Goal: Ask a question

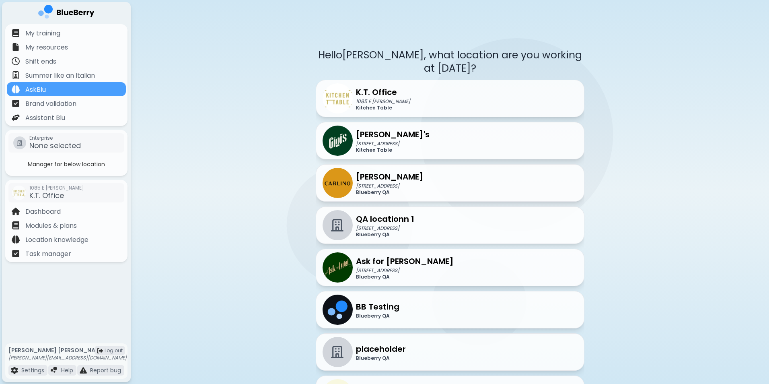
scroll to position [179, 0]
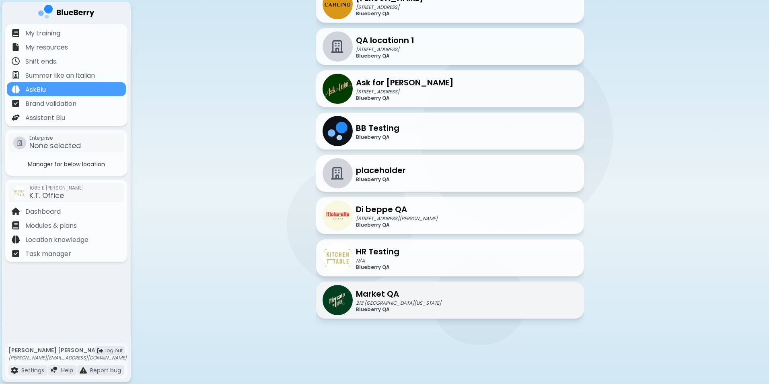
click at [396, 296] on p "Market QA" at bounding box center [398, 294] width 85 height 12
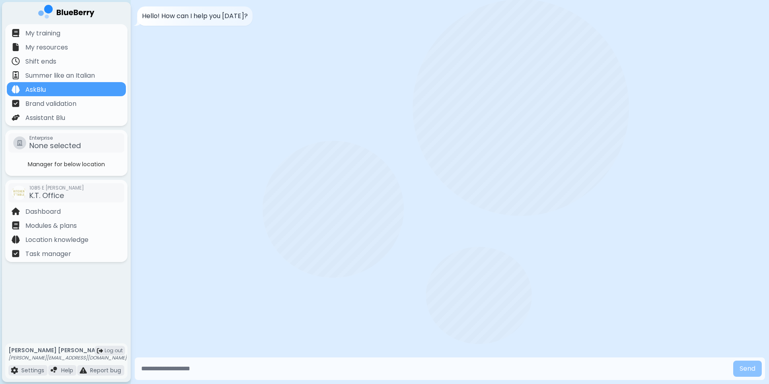
click at [219, 370] on input "text" at bounding box center [434, 368] width 592 height 16
type input "**********"
click at [733, 360] on button "Send" at bounding box center [747, 368] width 29 height 16
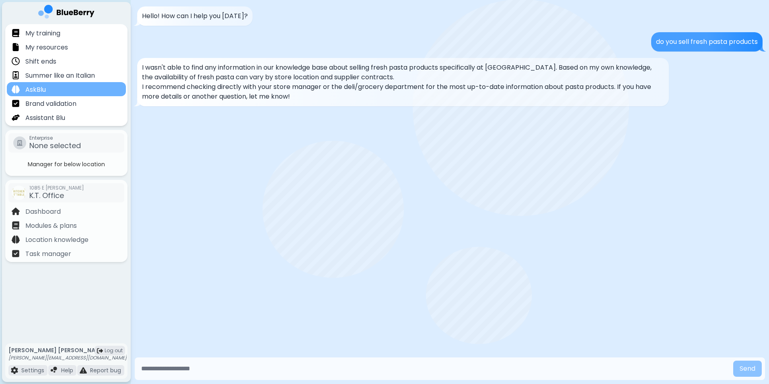
click at [38, 86] on p "AskBlu" at bounding box center [35, 90] width 21 height 10
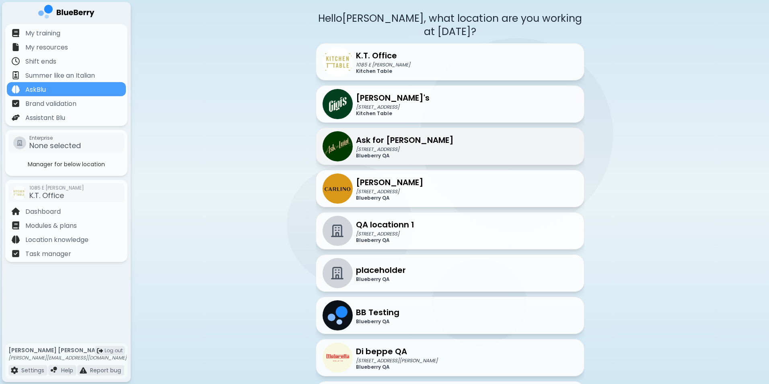
scroll to position [80, 0]
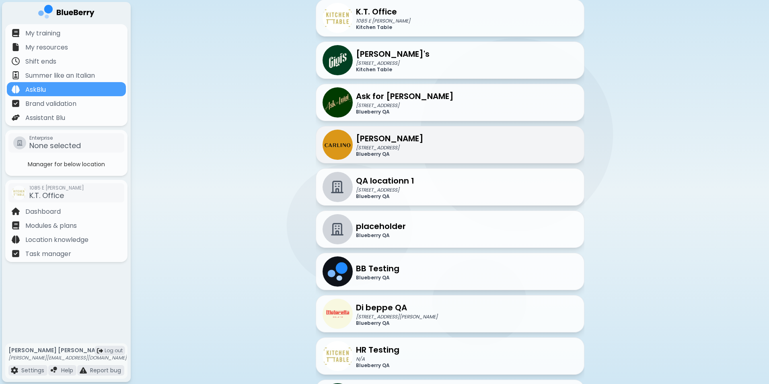
click at [390, 152] on p "Blueberry QA" at bounding box center [390, 154] width 68 height 6
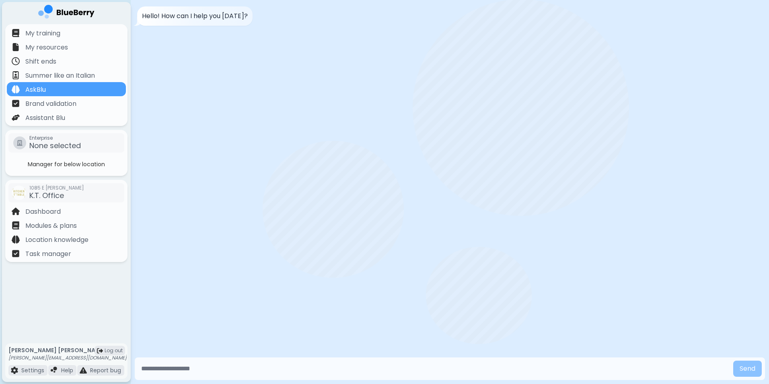
click at [190, 373] on input "text" at bounding box center [434, 368] width 592 height 16
type input "**********"
click at [733, 360] on button "Send" at bounding box center [747, 368] width 29 height 16
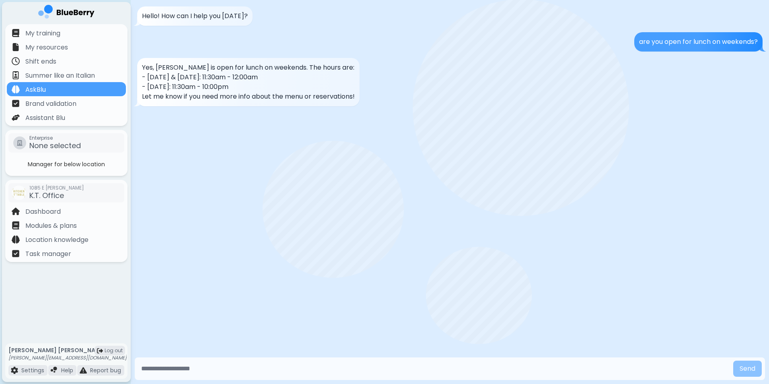
drag, startPoint x: 655, startPoint y: 47, endPoint x: 626, endPoint y: 54, distance: 29.7
click at [626, 54] on div "Hello! How can I help you today? are you open for lunch on weekends? Yes, Carli…" at bounding box center [450, 177] width 638 height 355
click at [641, 47] on div "are you open for lunch on weekends?" at bounding box center [698, 41] width 128 height 19
drag, startPoint x: 308, startPoint y: 81, endPoint x: 289, endPoint y: 86, distance: 20.0
click at [289, 86] on p "- Sunday: 11:30am - 10:00pm" at bounding box center [248, 87] width 213 height 10
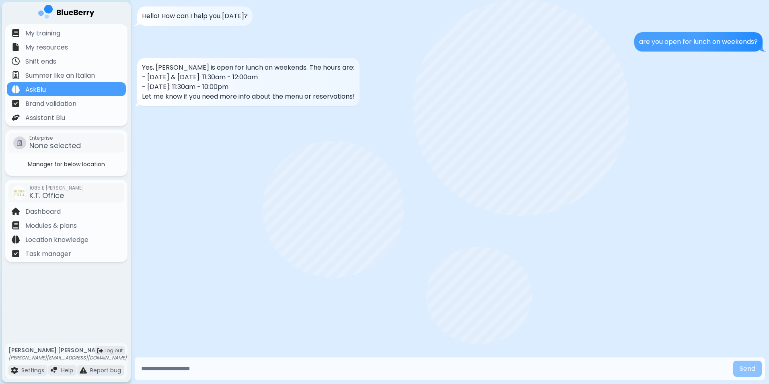
click at [289, 86] on p "- Sunday: 11:30am - 10:00pm" at bounding box center [248, 87] width 213 height 10
click at [59, 89] on div "AskBlu" at bounding box center [66, 89] width 119 height 14
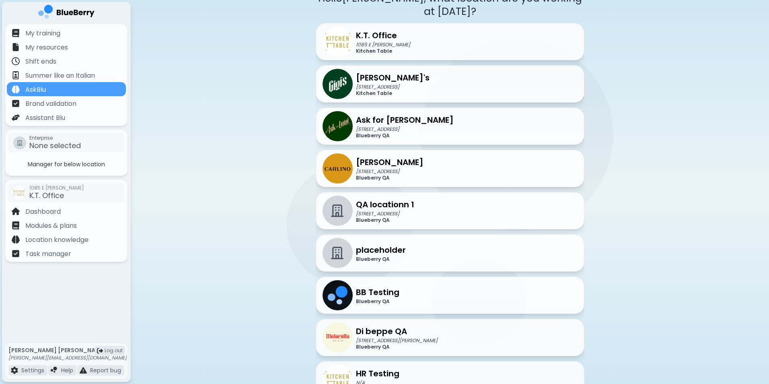
scroll to position [161, 0]
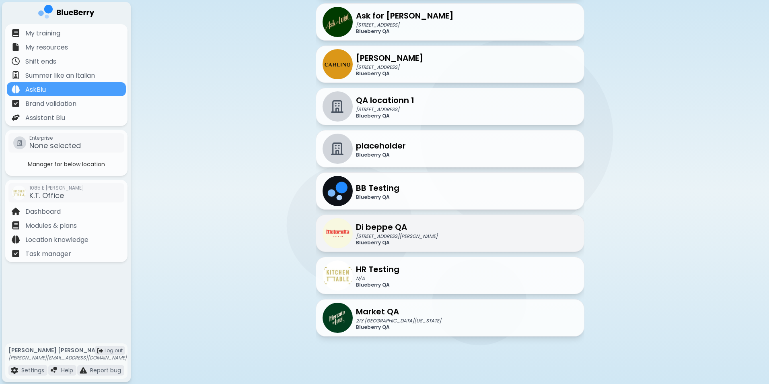
click at [395, 235] on p "[STREET_ADDRESS][PERSON_NAME]" at bounding box center [397, 236] width 82 height 6
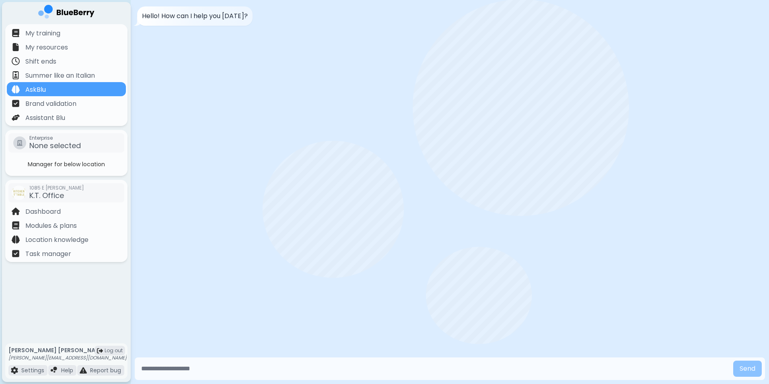
click at [241, 367] on input "text" at bounding box center [434, 368] width 592 height 16
type input "**********"
click at [733, 360] on button "Send" at bounding box center [747, 368] width 29 height 16
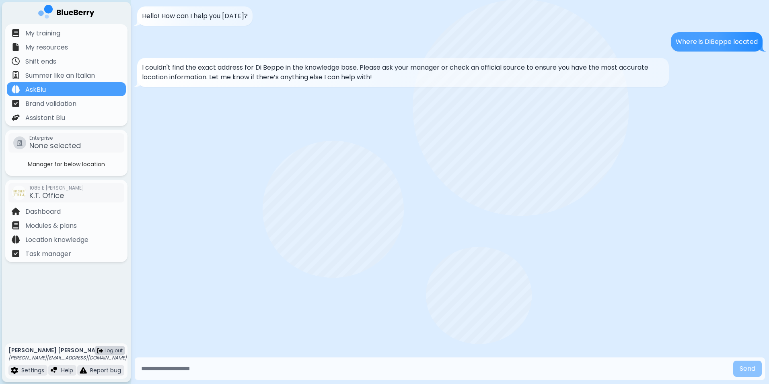
click at [114, 352] on span "Log out" at bounding box center [114, 350] width 18 height 6
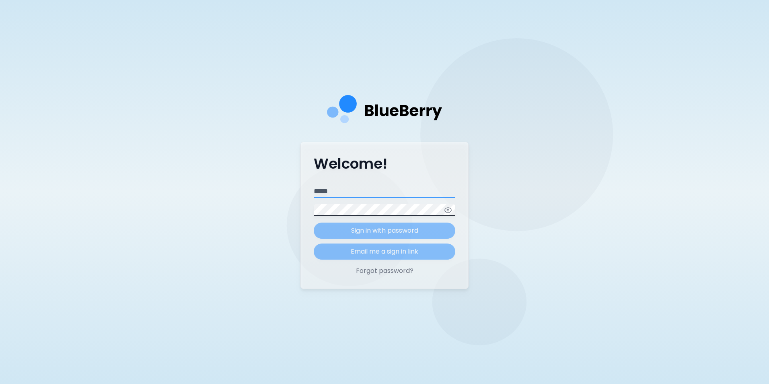
type input "**********"
